Goal: Complete application form

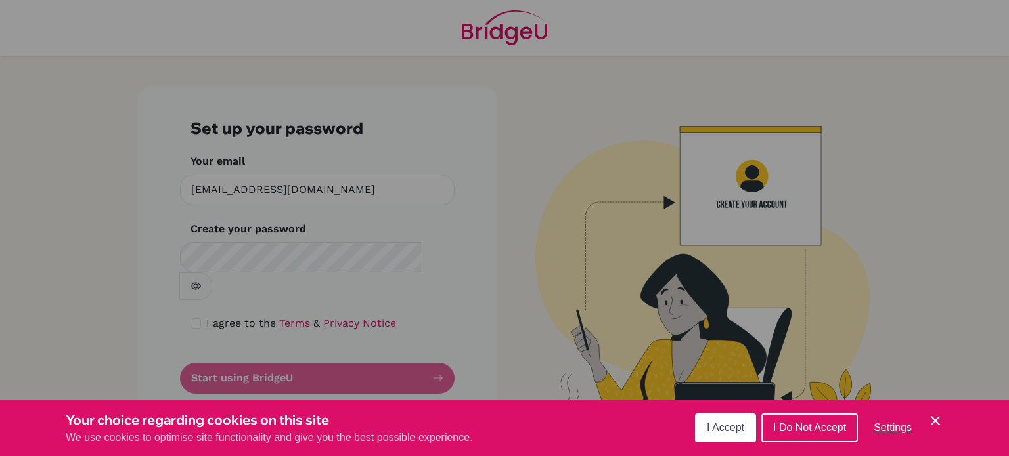
click at [713, 425] on span "I Accept" at bounding box center [725, 427] width 37 height 11
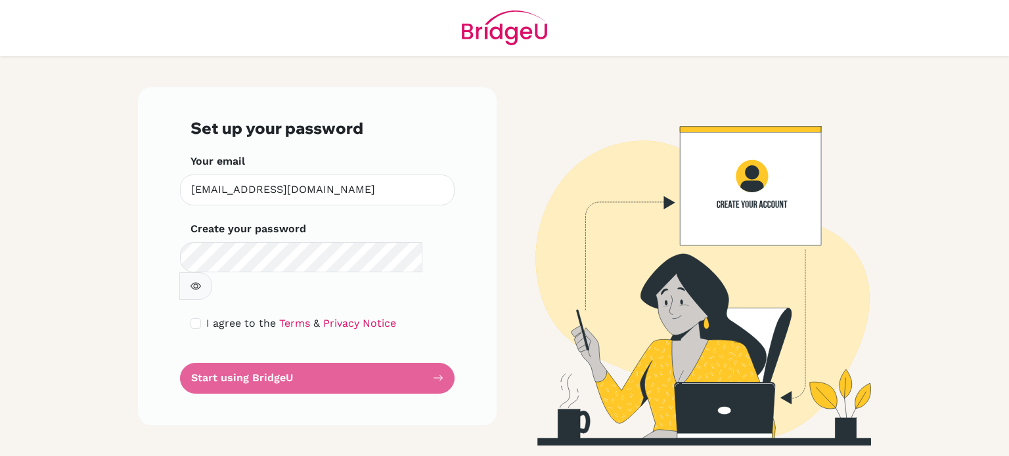
click at [198, 284] on icon "button" at bounding box center [196, 286] width 5 height 5
click at [200, 319] on input "checkbox" at bounding box center [195, 324] width 11 height 11
checkbox input "true"
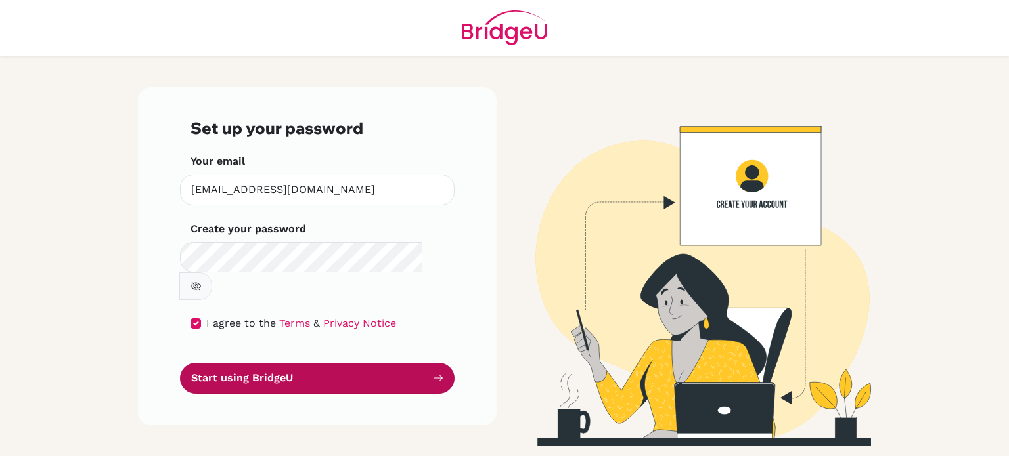
click at [278, 363] on button "Start using BridgeU" at bounding box center [317, 378] width 275 height 31
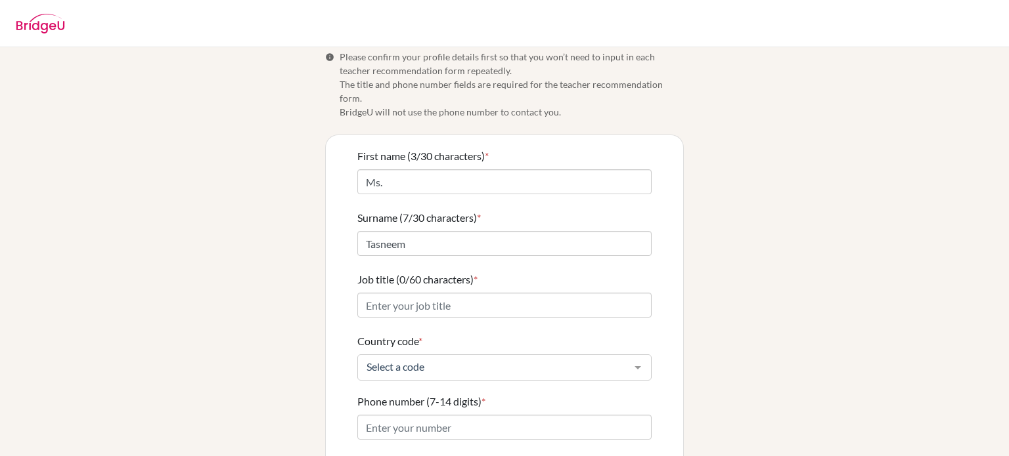
scroll to position [14, 0]
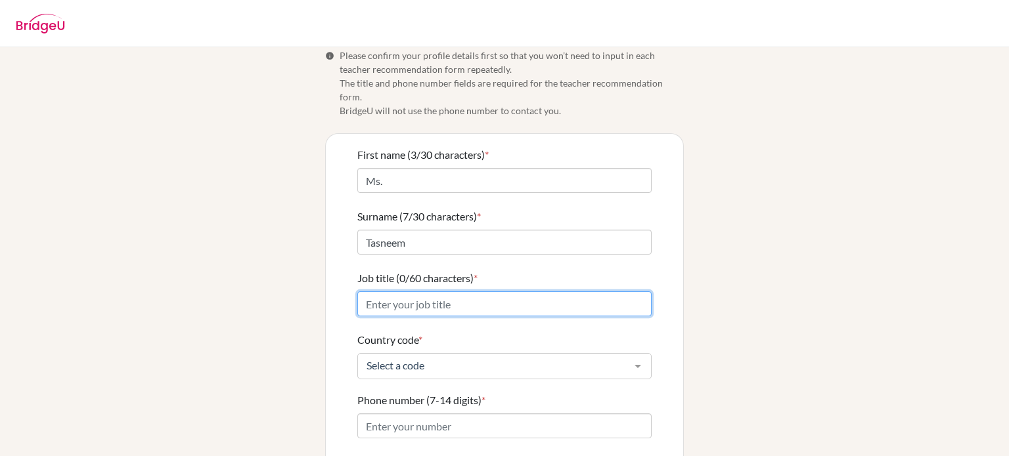
click at [494, 292] on input "Job title (0/60 characters) *" at bounding box center [504, 304] width 294 height 25
type input "English Language and Literature teacher"
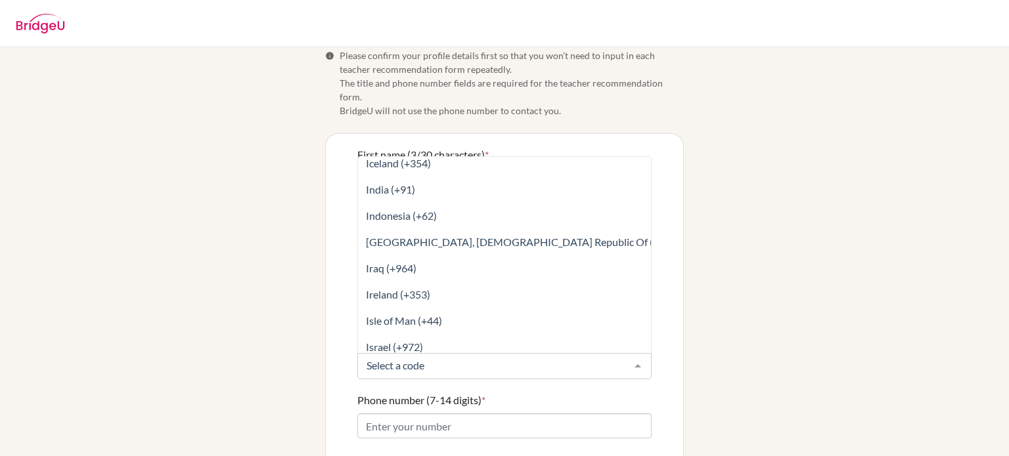
scroll to position [2556, 0]
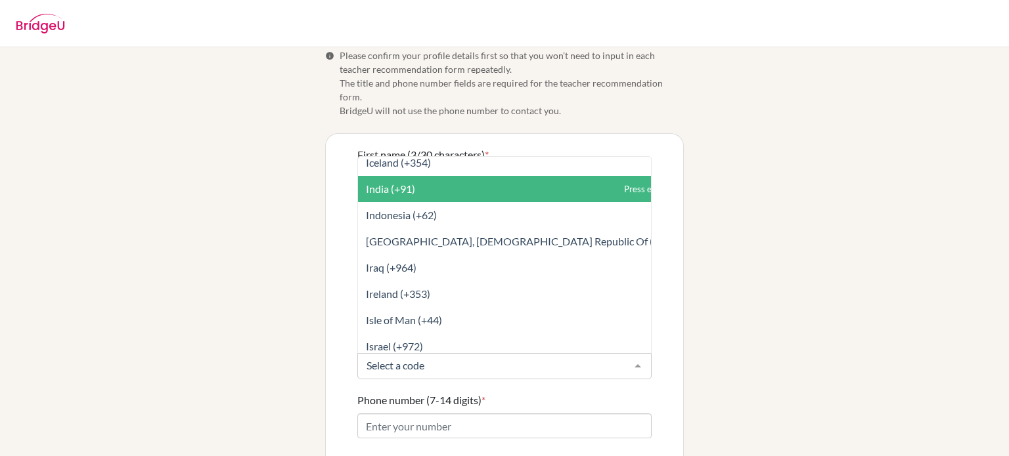
click at [399, 183] on span "India (+91)" at bounding box center [390, 189] width 49 height 12
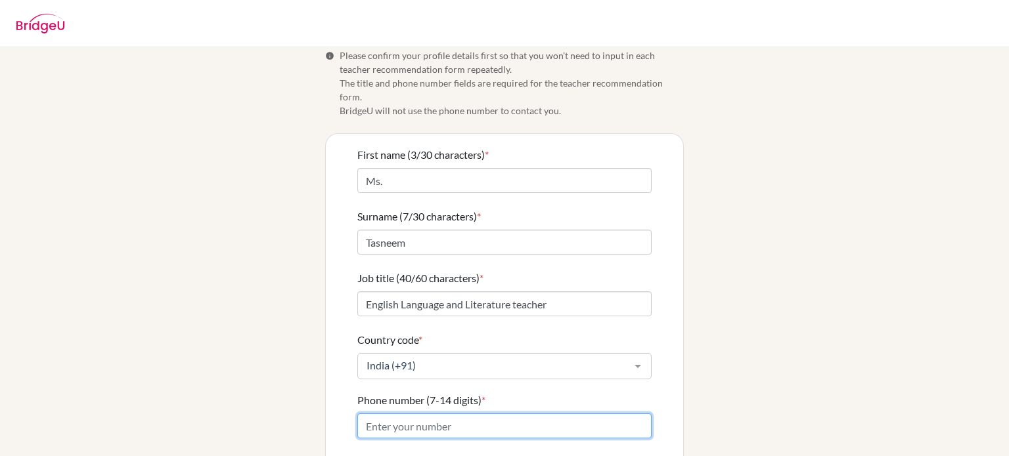
click at [489, 415] on input "Phone number (7-14 digits) *" at bounding box center [504, 426] width 294 height 25
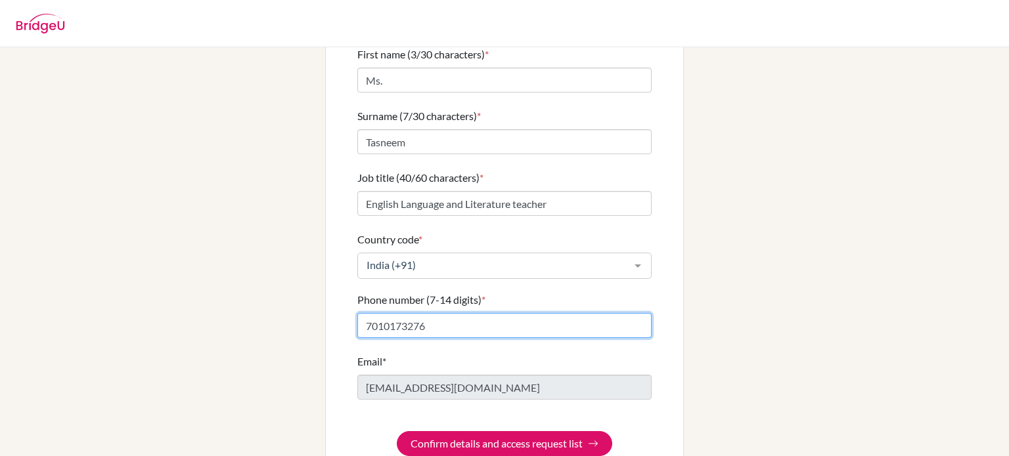
scroll to position [130, 0]
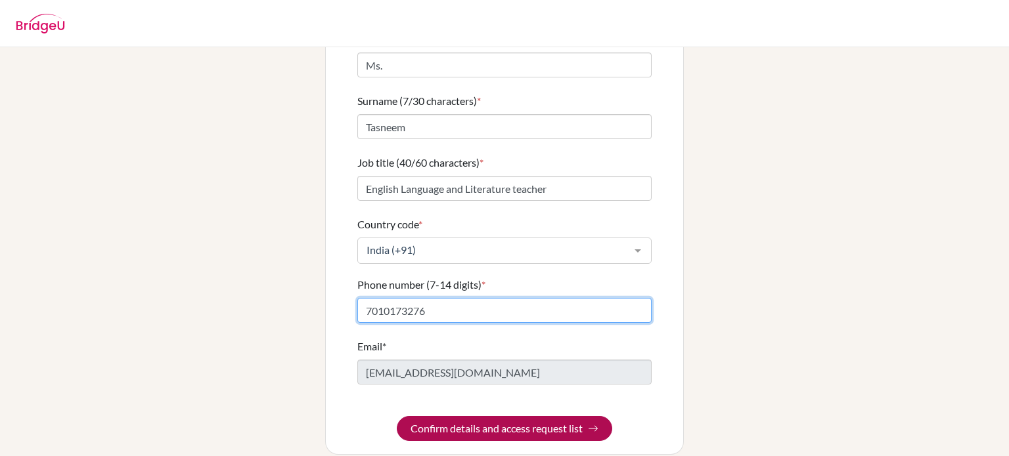
type input "7010173276"
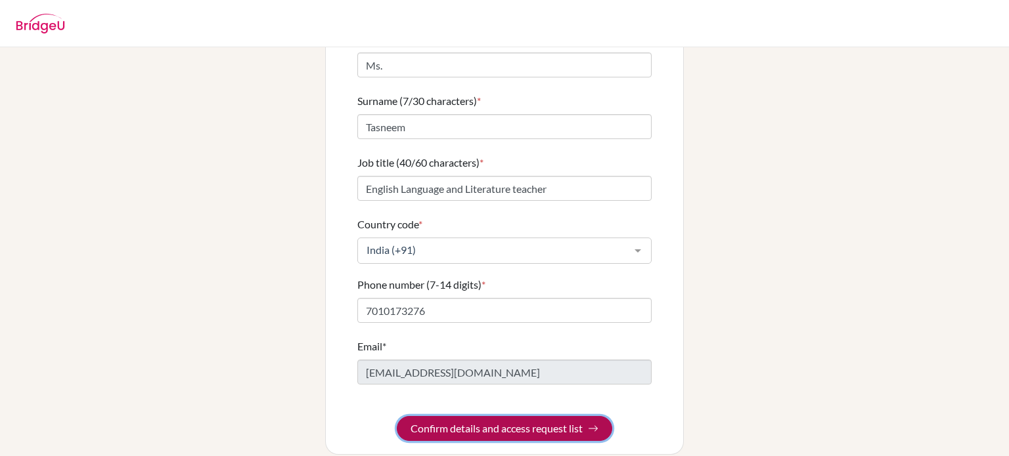
click at [552, 417] on button "Confirm details and access request list" at bounding box center [504, 428] width 215 height 25
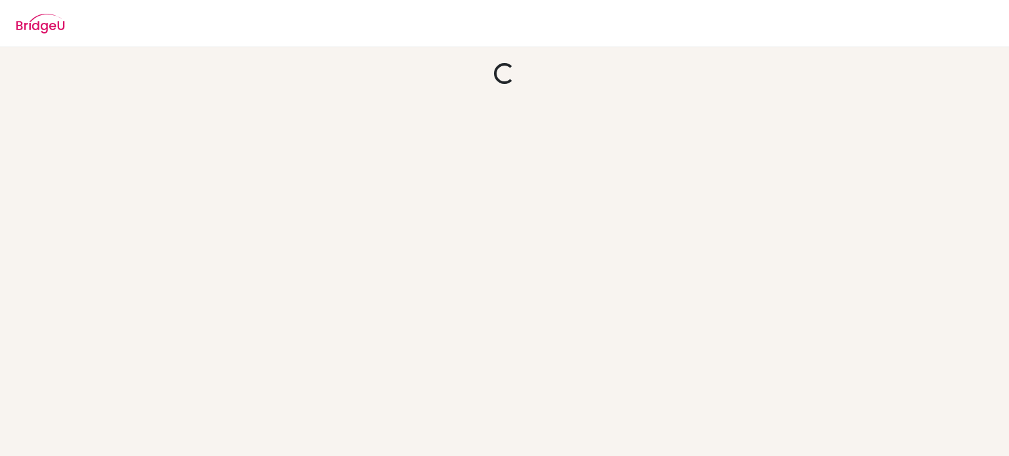
scroll to position [0, 0]
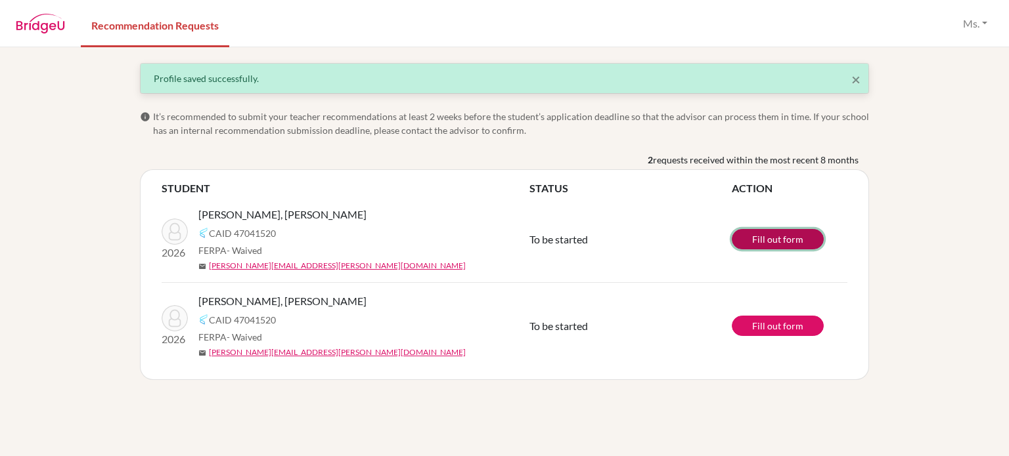
click at [790, 236] on link "Fill out form" at bounding box center [778, 239] width 92 height 20
click at [774, 328] on link "Fill out form" at bounding box center [778, 326] width 92 height 20
